Goal: Task Accomplishment & Management: Use online tool/utility

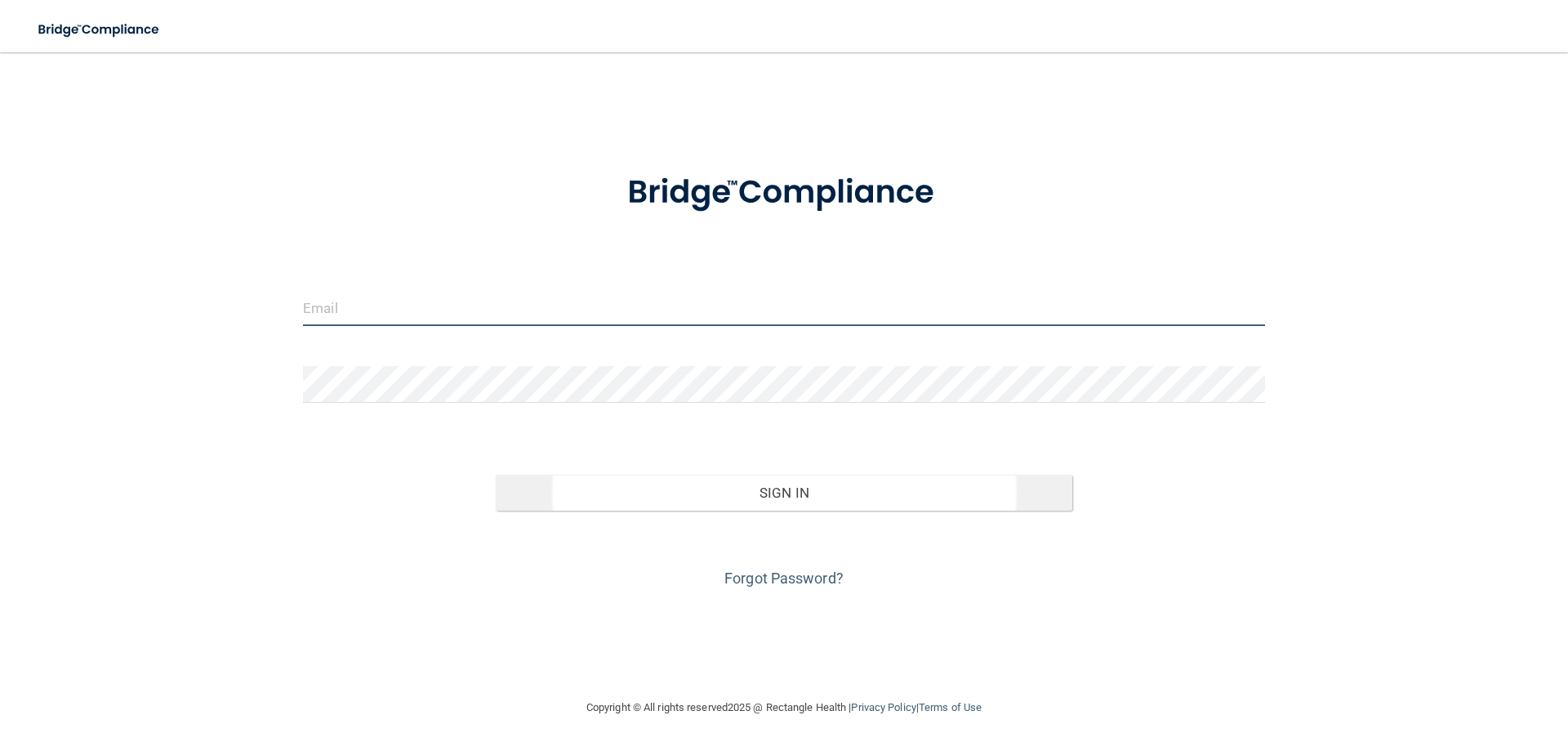
type input "[EMAIL_ADDRESS][DOMAIN_NAME]"
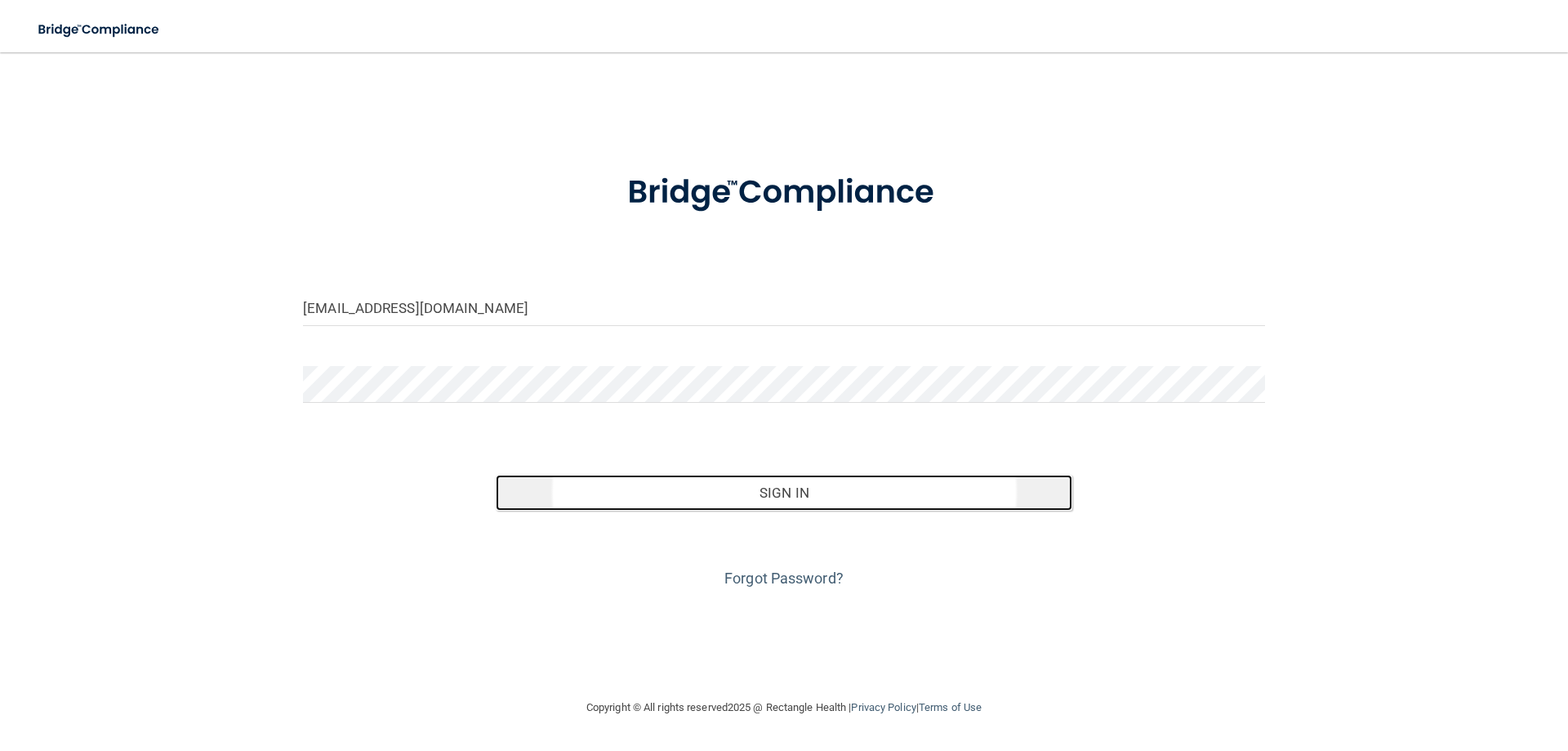
click at [806, 499] on button "Sign In" at bounding box center [784, 492] width 577 height 36
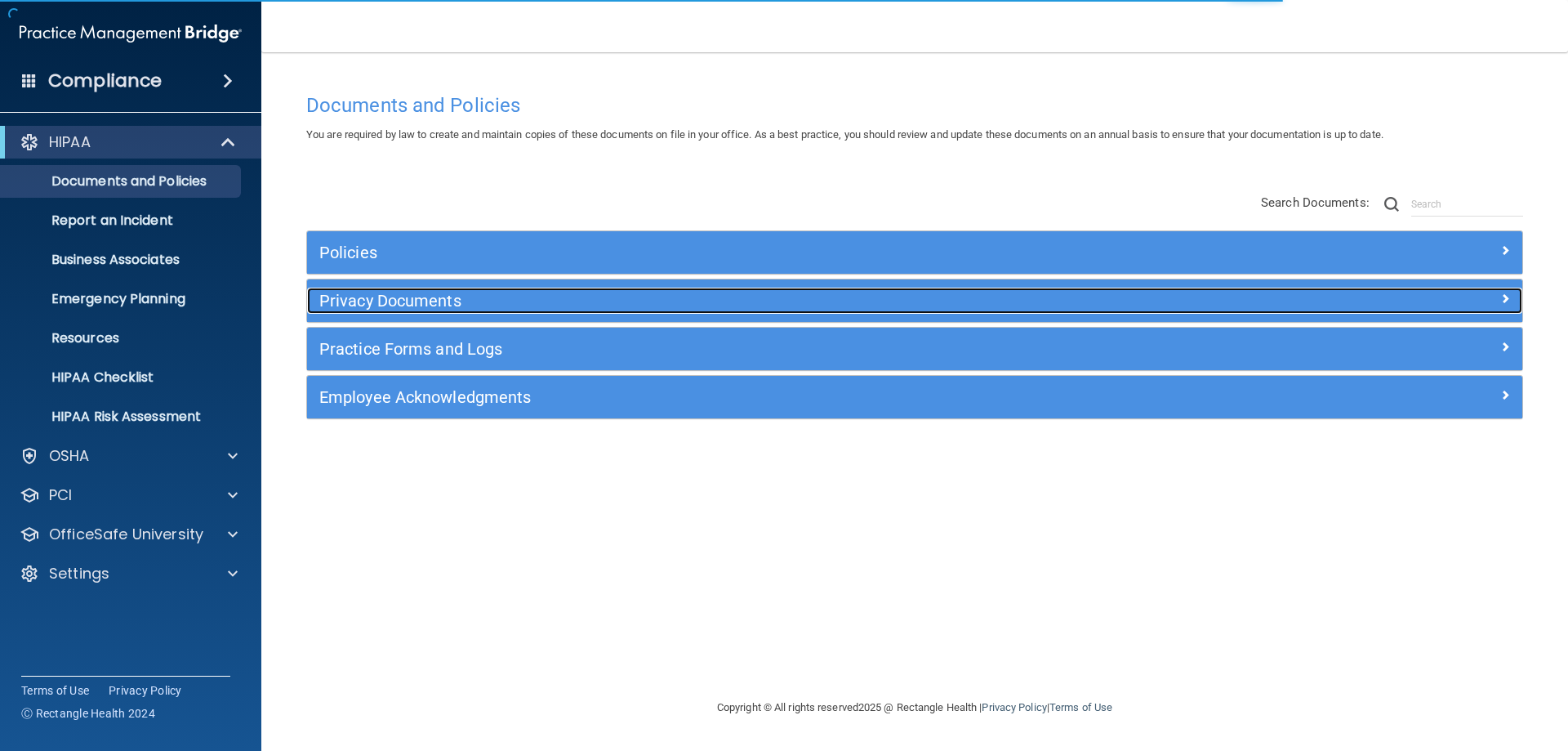
click at [370, 299] on h5 "Privacy Documents" at bounding box center [763, 300] width 887 height 18
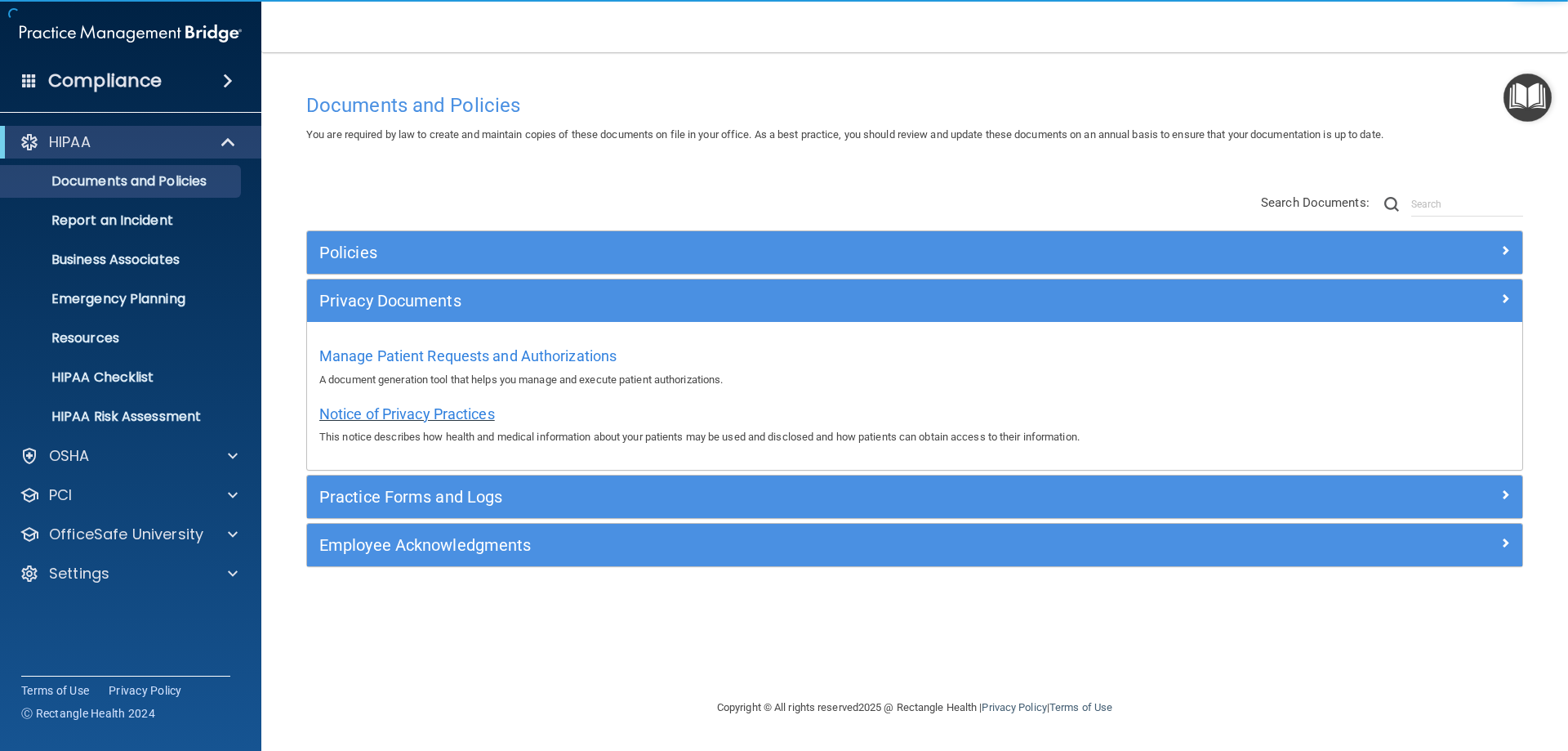
click at [408, 415] on span "Notice of Privacy Practices" at bounding box center [408, 413] width 176 height 17
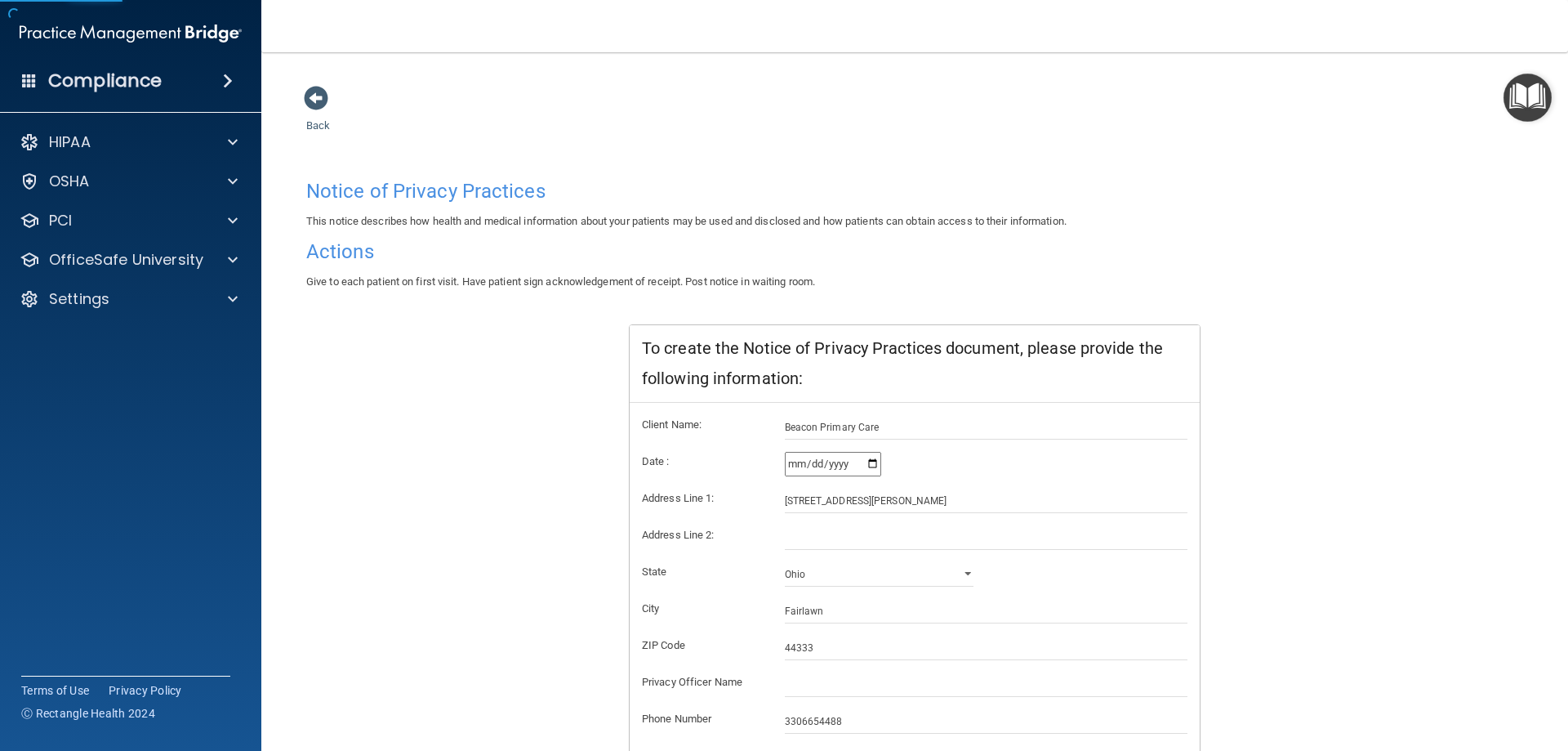
scroll to position [156, 0]
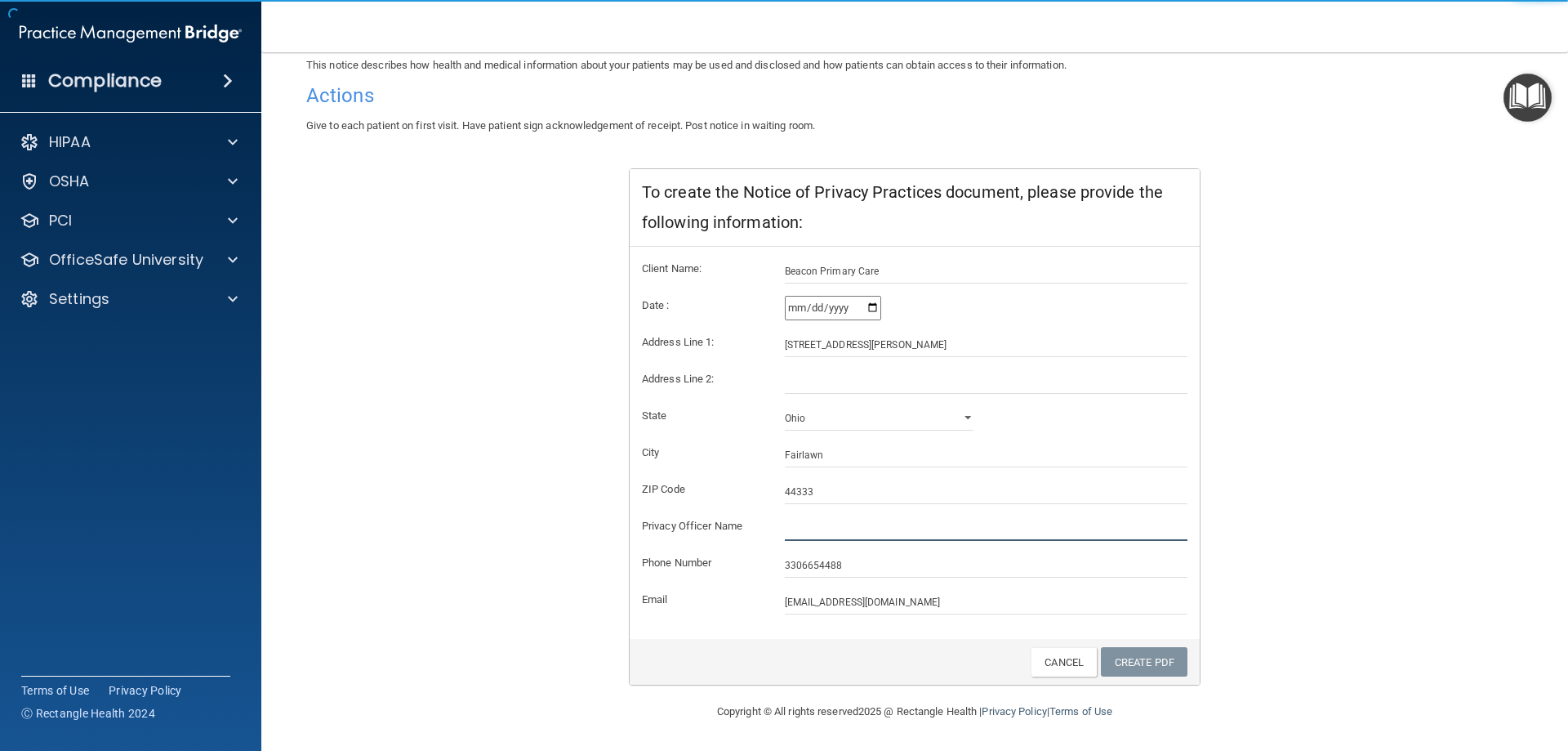
click at [816, 535] on input "text" at bounding box center [987, 529] width 403 height 25
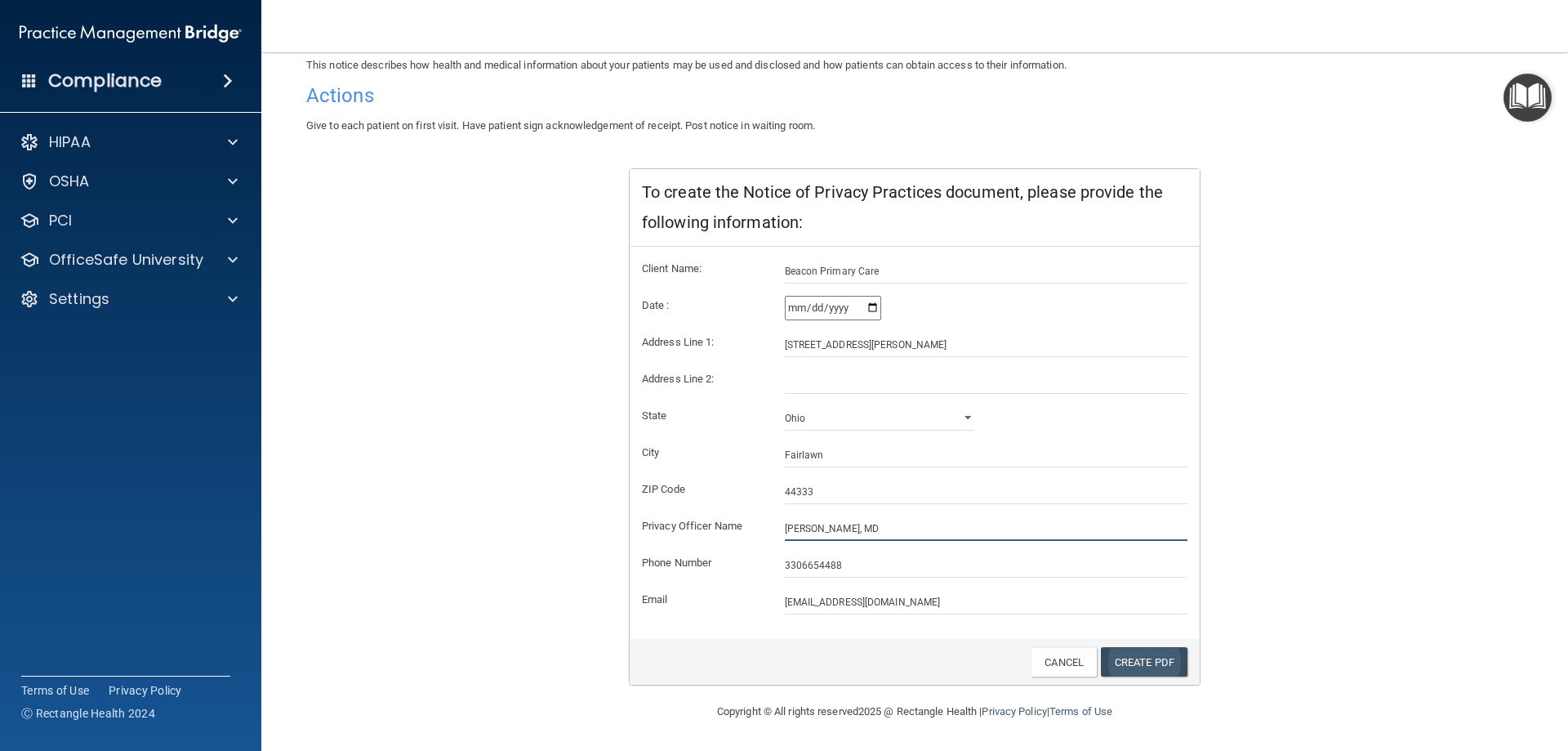
type input "[PERSON_NAME], MD"
click at [1126, 663] on link "Create PDF" at bounding box center [1143, 662] width 86 height 30
